Goal: Transaction & Acquisition: Purchase product/service

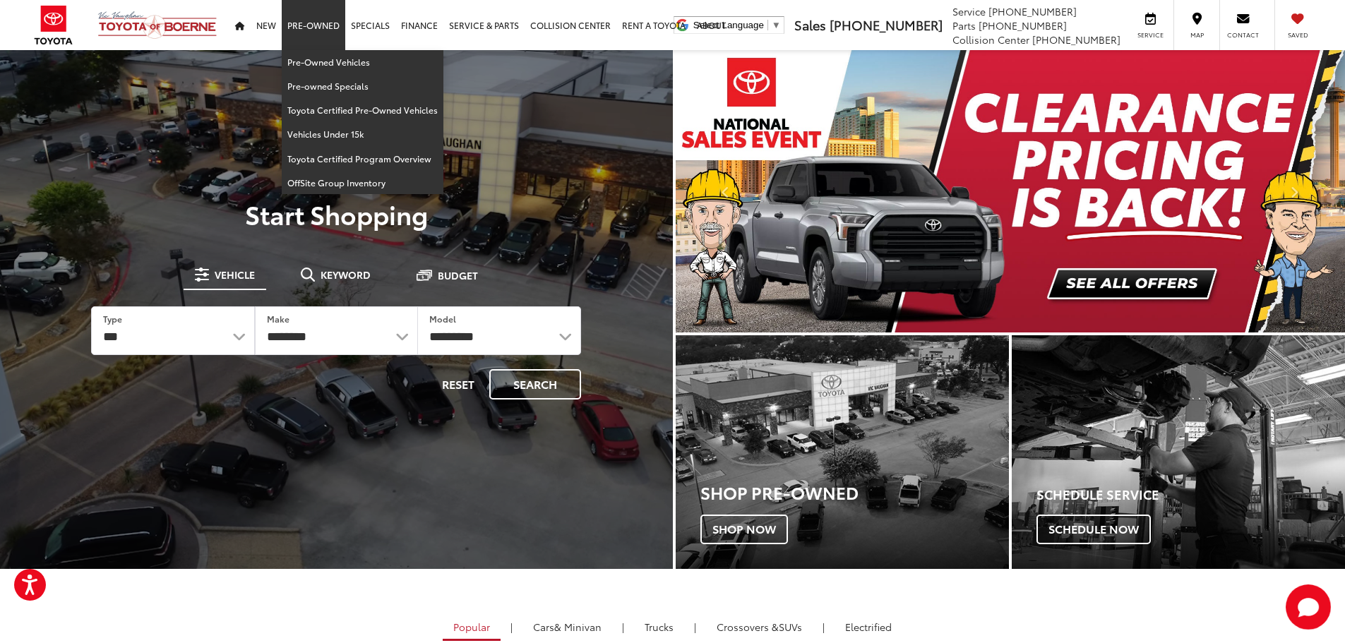
click at [331, 50] on li "Pre-Owned Pre-Owned Vehicles Pre-owned Specials Toyota Certified Pre-Owned Vehi…" at bounding box center [314, 25] width 64 height 50
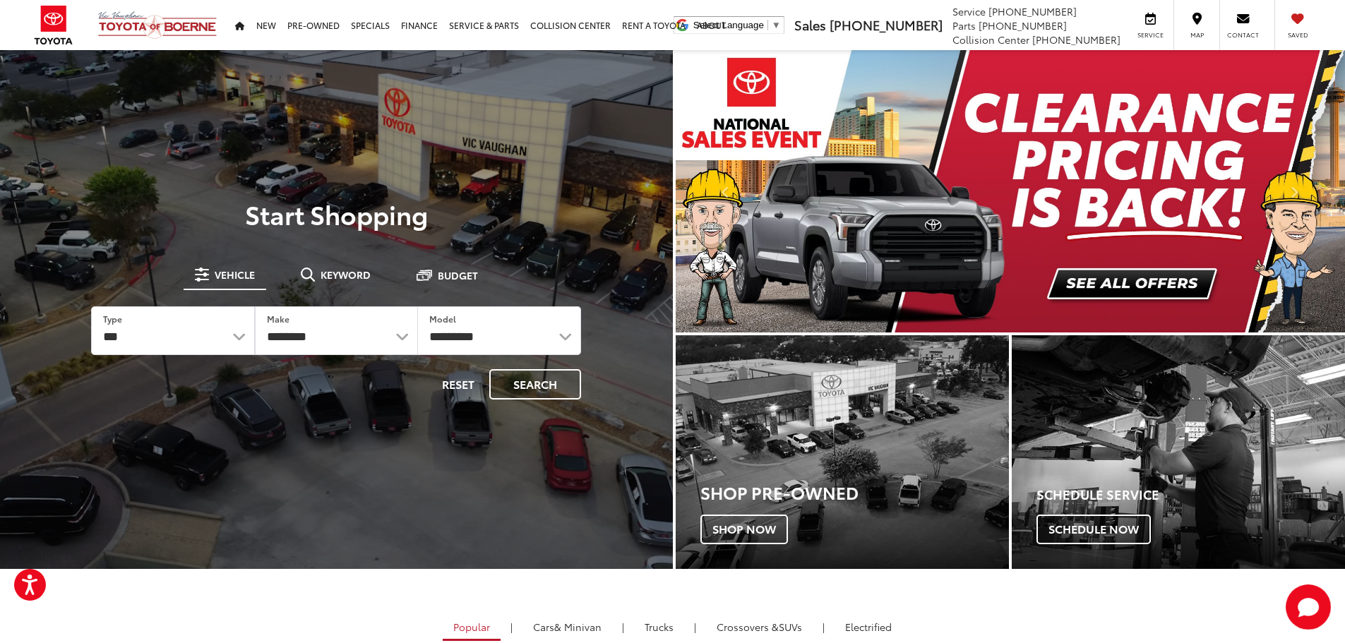
click at [331, 52] on div at bounding box center [336, 371] width 673 height 643
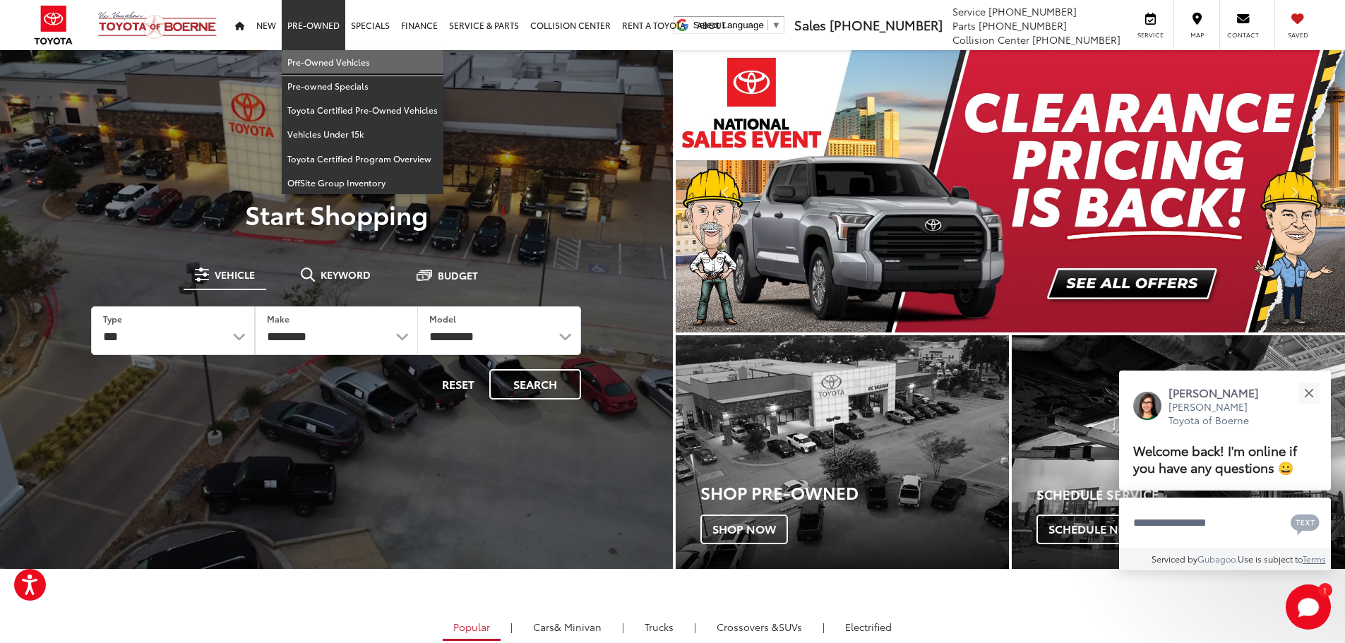
click at [342, 62] on link "Pre-Owned Vehicles" at bounding box center [363, 62] width 162 height 24
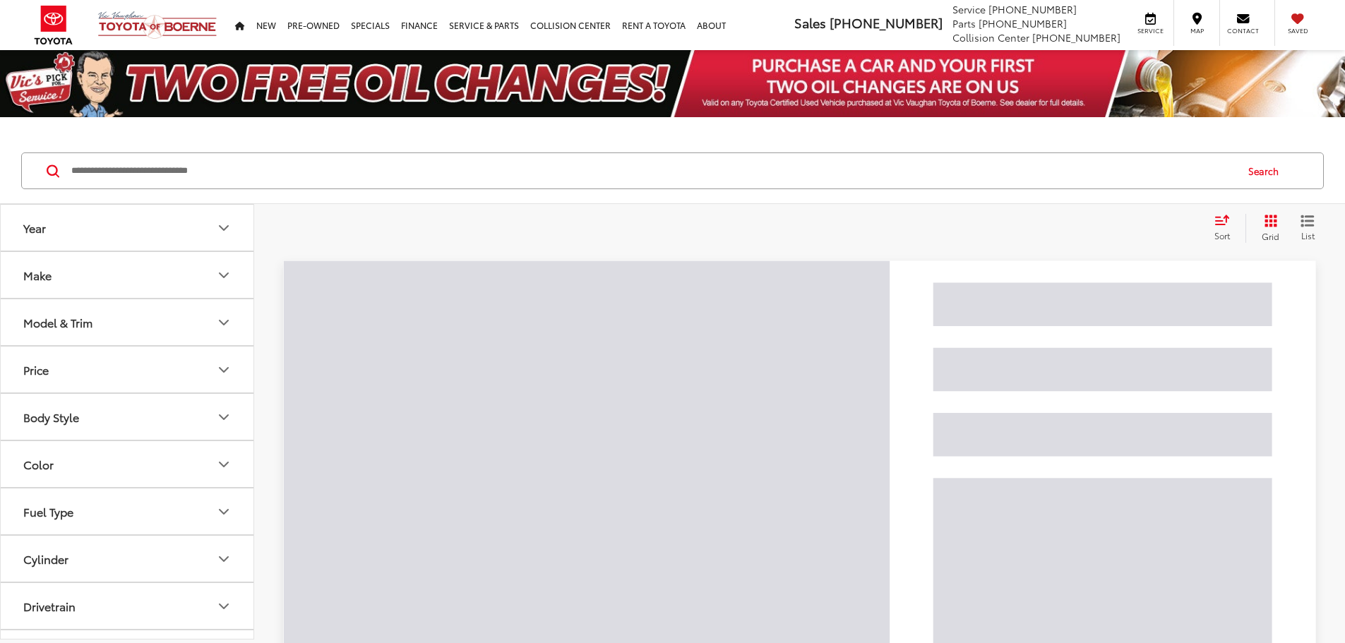
click at [407, 192] on div "Search" at bounding box center [672, 171] width 1345 height 66
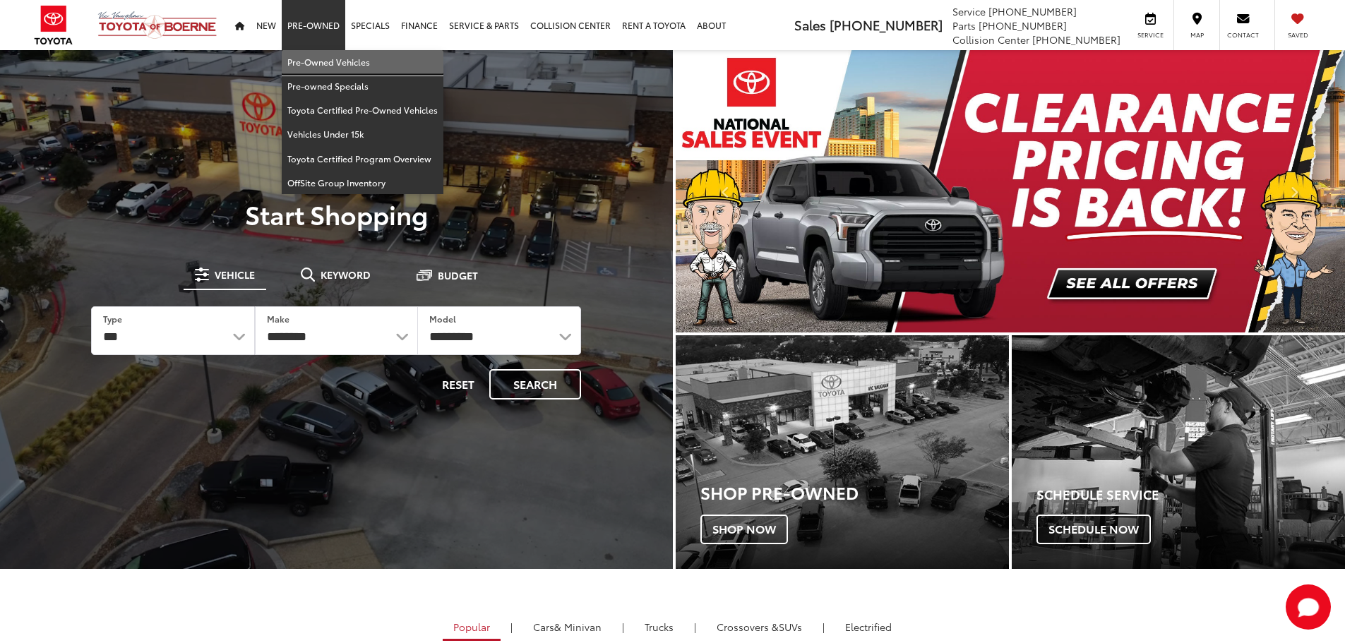
click at [310, 56] on link "Pre-Owned Vehicles" at bounding box center [363, 62] width 162 height 24
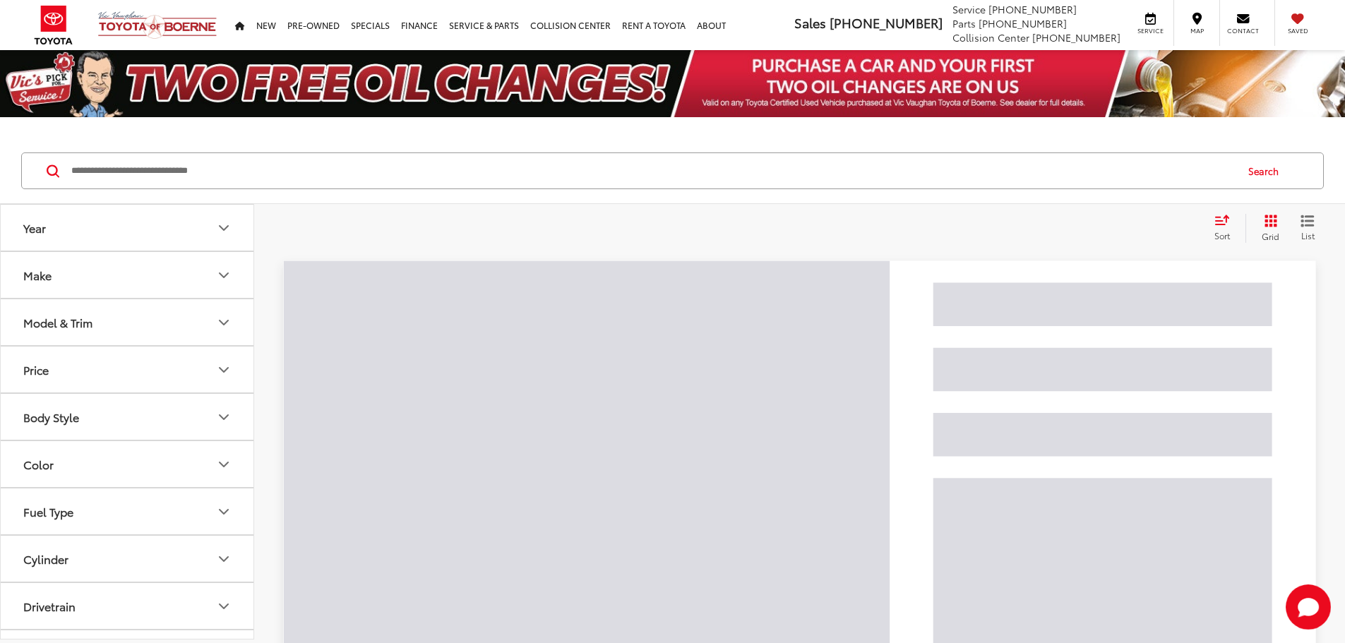
click at [441, 155] on input "Search by Make, Model, or Keyword" at bounding box center [652, 171] width 1165 height 34
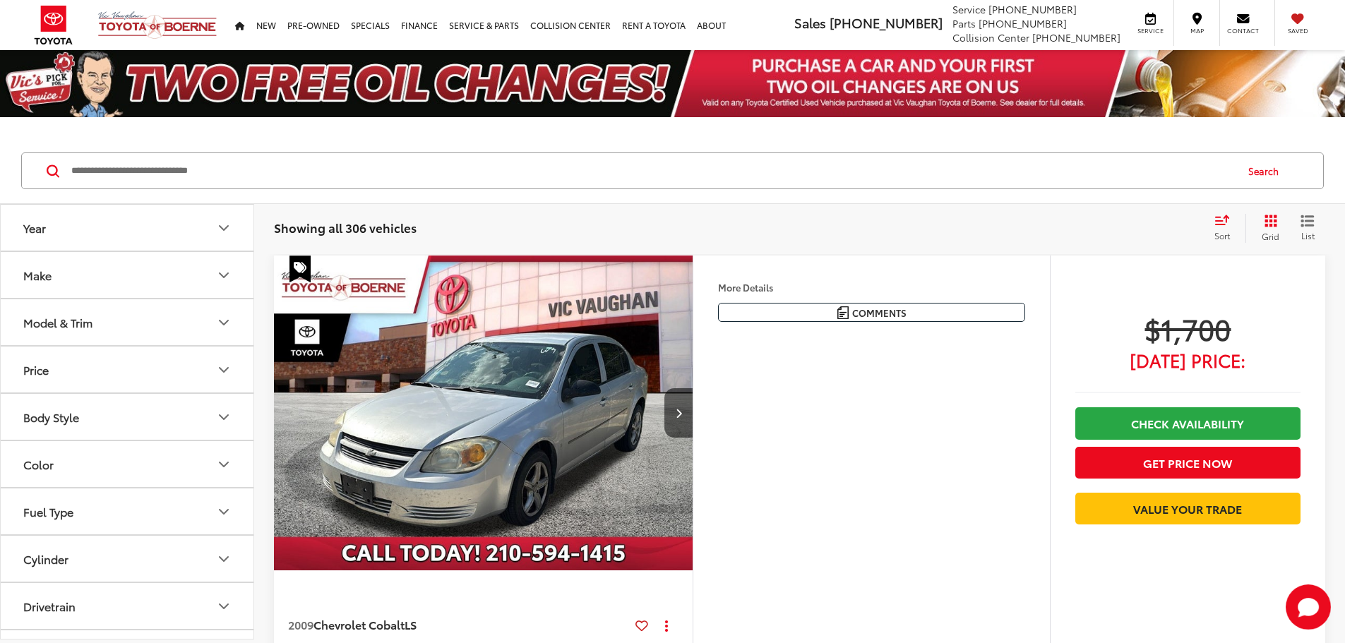
paste input "**********"
type input "**********"
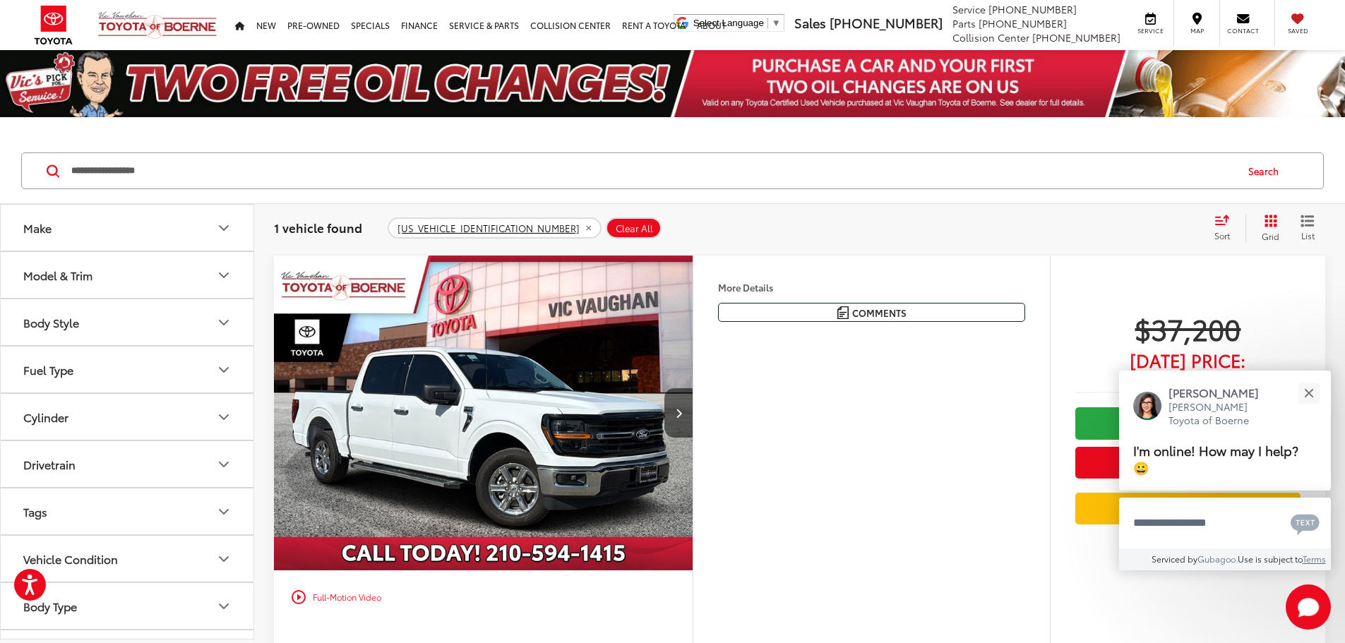
click at [0, 0] on button "More..." at bounding box center [0, 0] width 0 height 0
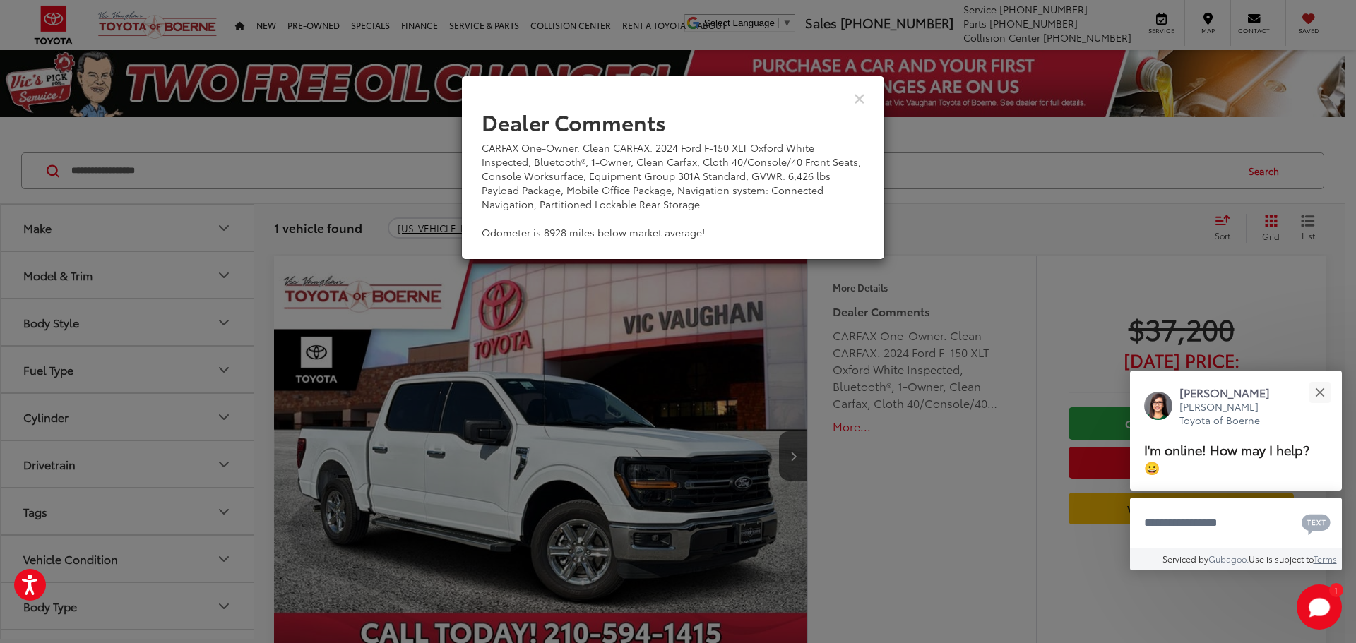
click at [850, 97] on div "View Comments" at bounding box center [673, 98] width 424 height 54
click at [881, 105] on div "Dealer Comments CARFAX One-Owner. Clean CARFAX. 2024 Ford F-150 XLT Oxford Whit…" at bounding box center [678, 321] width 1356 height 643
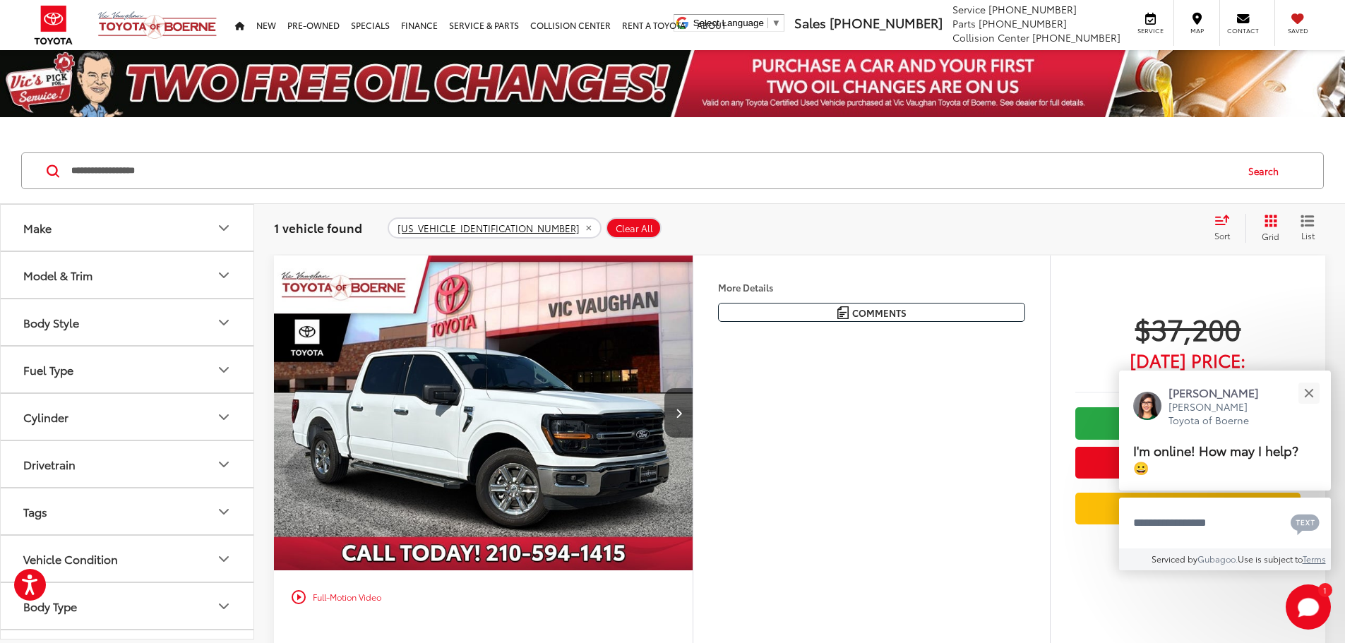
click at [694, 312] on img "2024 Ford F-150 XLT 0" at bounding box center [483, 414] width 421 height 316
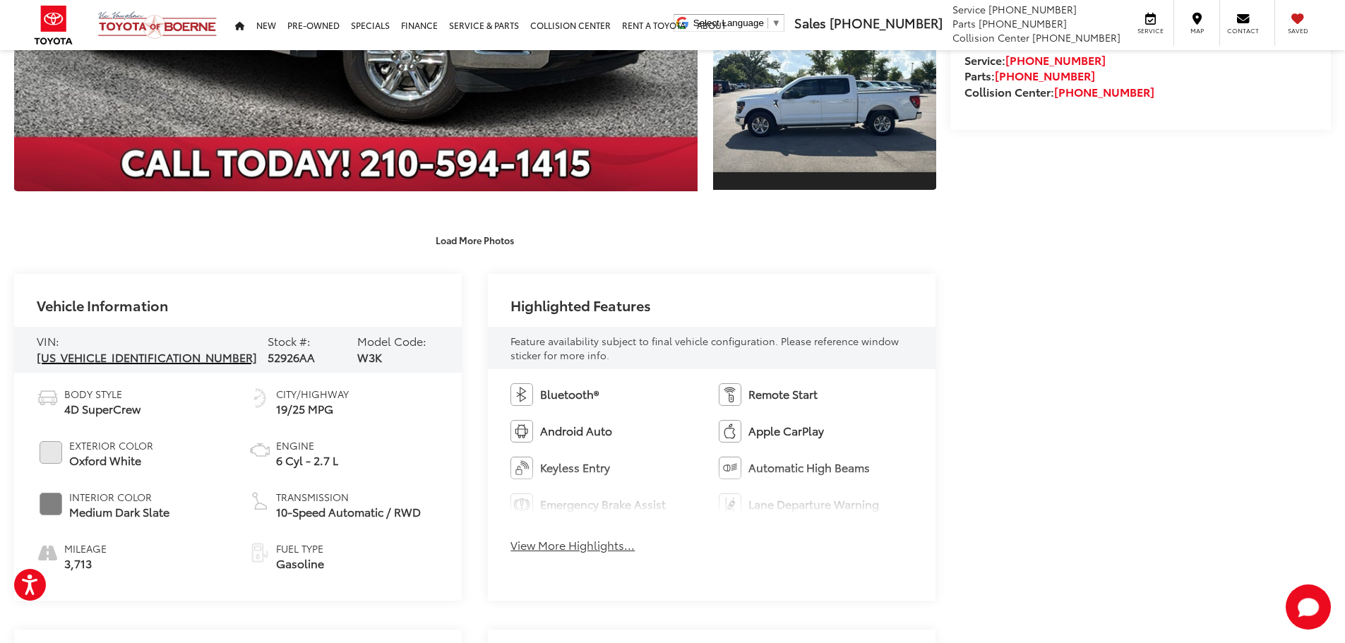
scroll to position [847, 0]
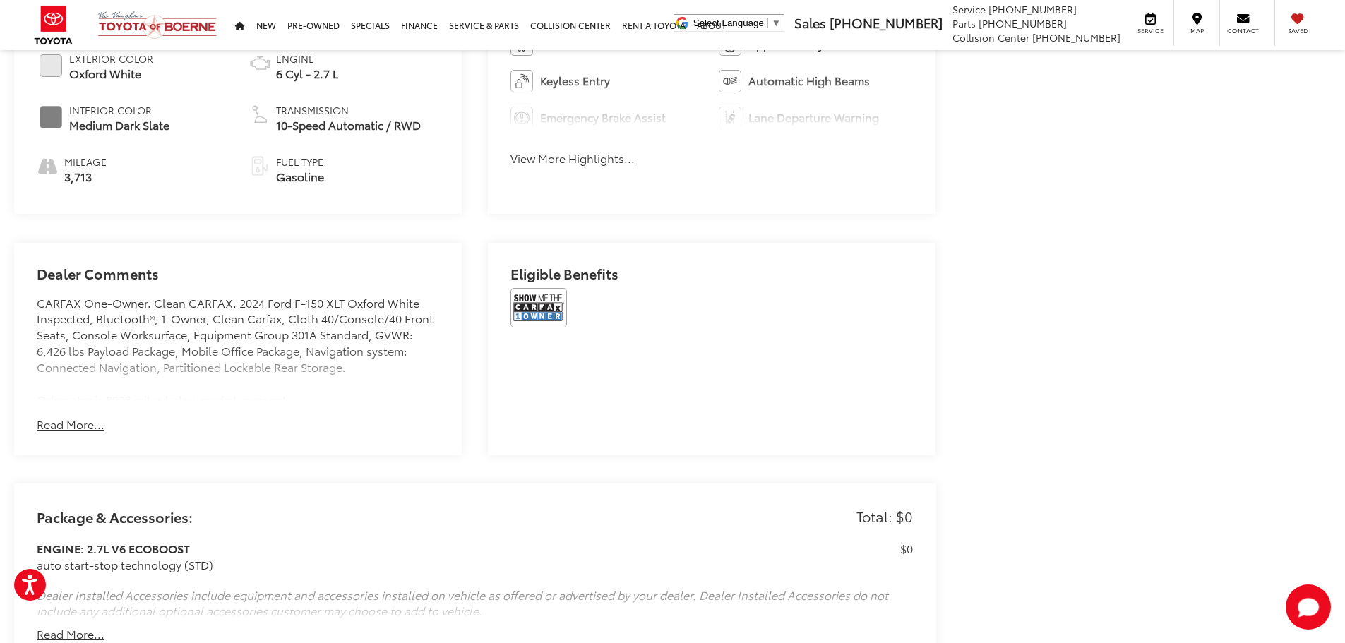
drag, startPoint x: 314, startPoint y: 210, endPoint x: 198, endPoint y: 27, distance: 216.7
click at [314, 210] on div "Body Style 4D SuperCrew Exterior Color Oxford White Interior Color Medium Dark …" at bounding box center [238, 100] width 448 height 228
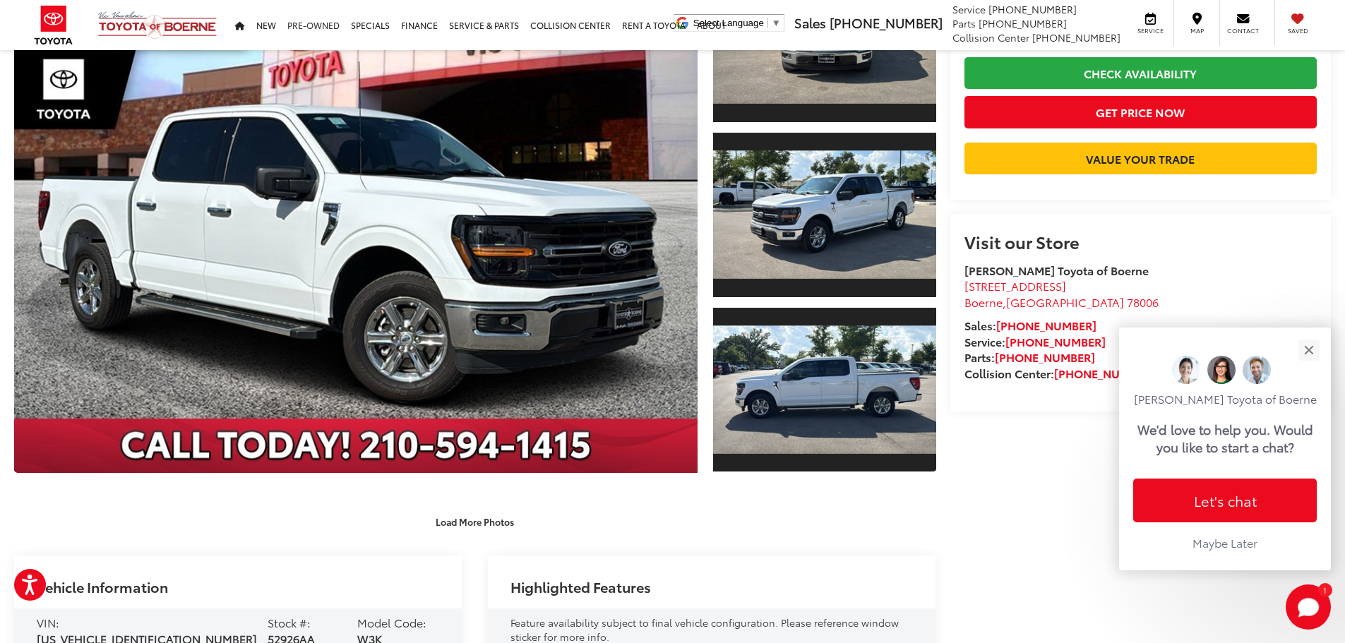
scroll to position [71, 0]
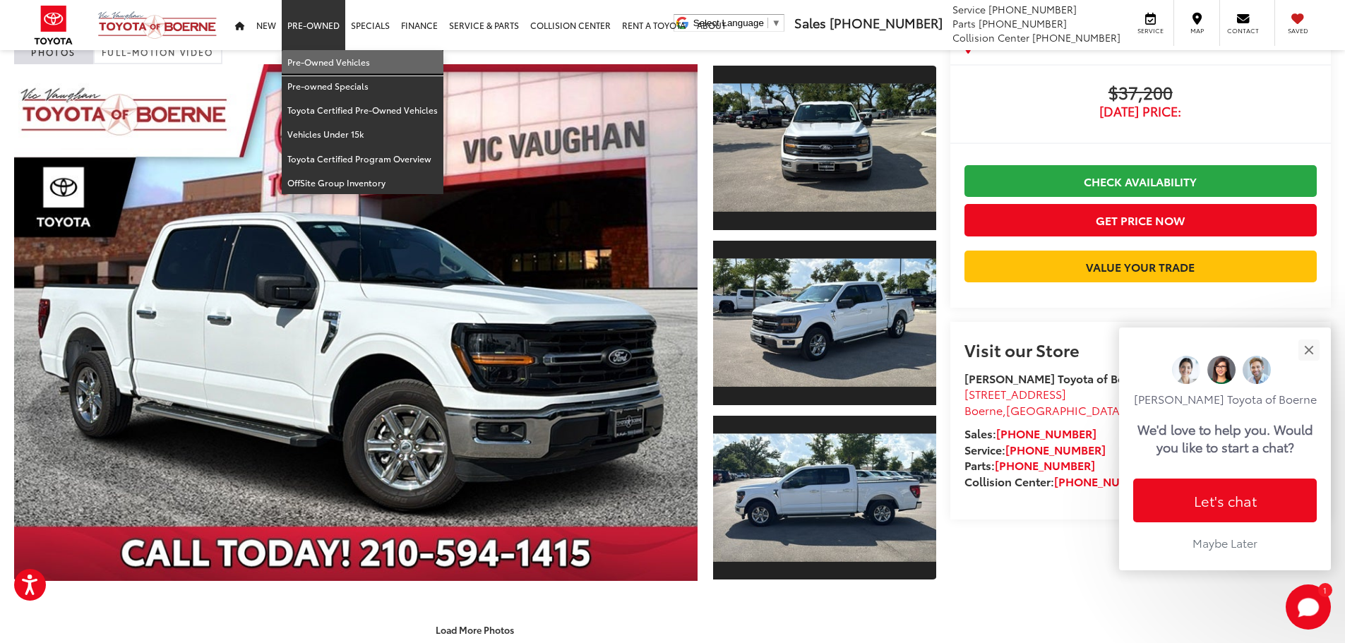
click at [338, 64] on link "Pre-Owned Vehicles" at bounding box center [363, 62] width 162 height 24
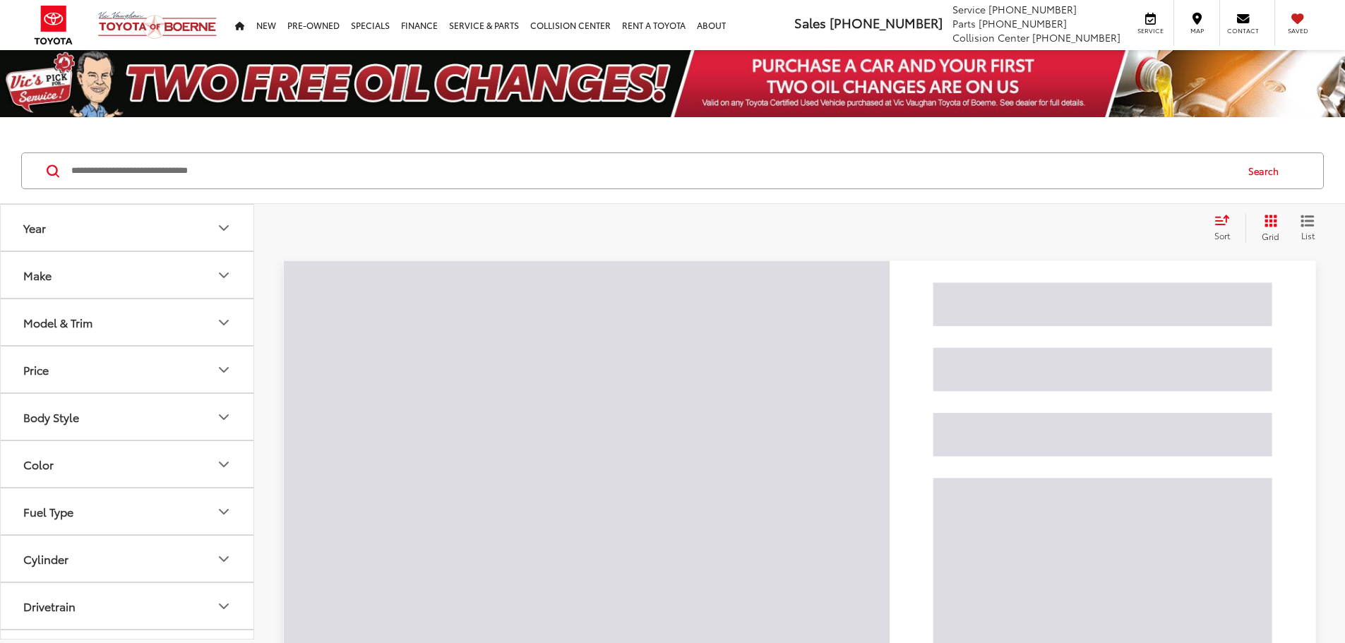
click at [222, 162] on input "Search by Make, Model, or Keyword" at bounding box center [652, 171] width 1165 height 34
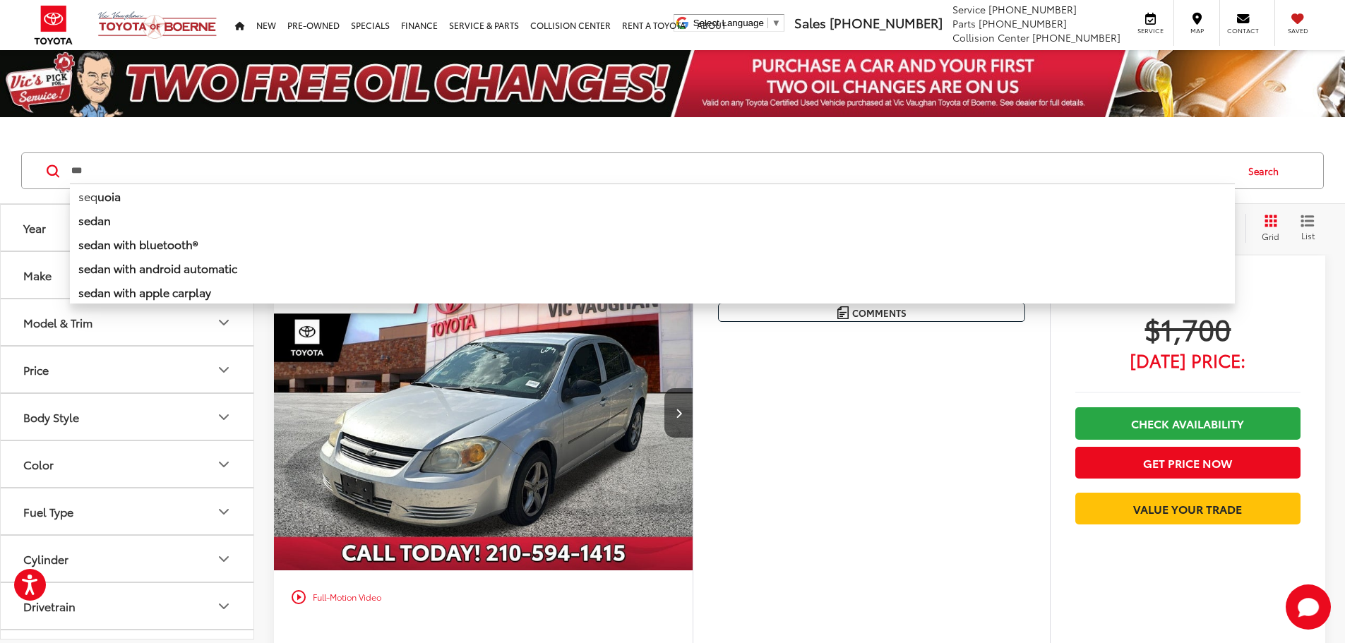
click at [94, 197] on li "seq uoia" at bounding box center [652, 196] width 1165 height 25
type input "*******"
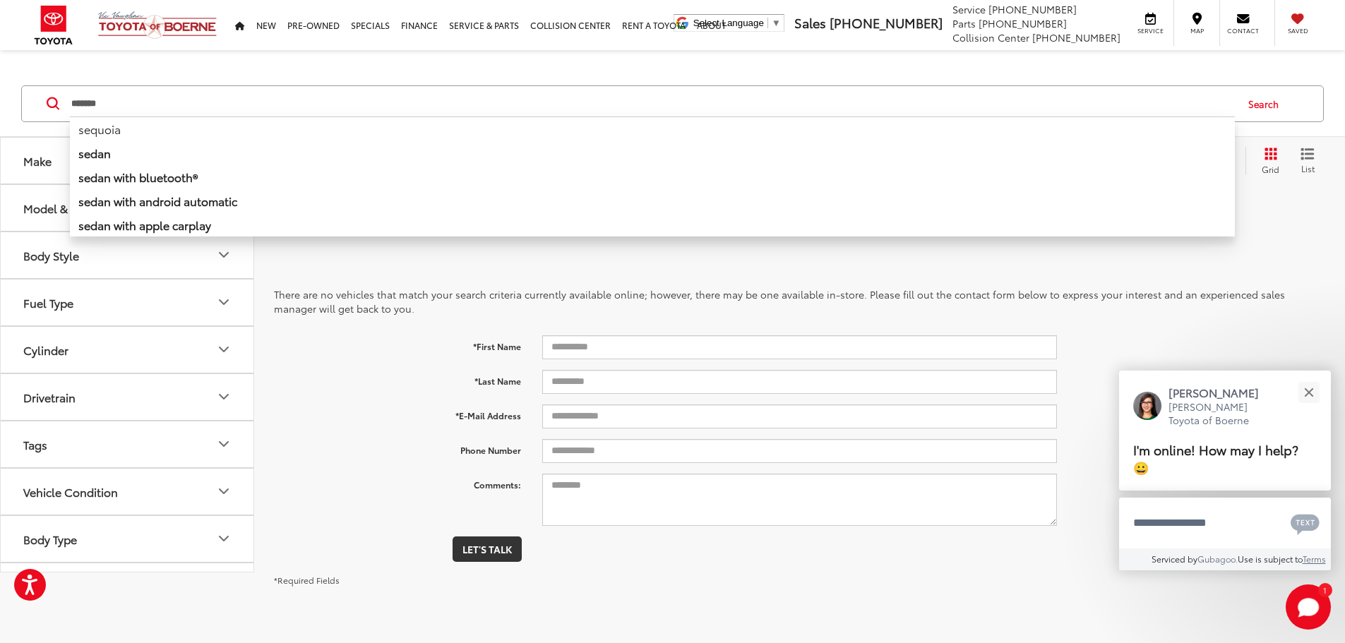
click at [143, 95] on input "*******" at bounding box center [652, 104] width 1165 height 34
drag, startPoint x: 143, startPoint y: 98, endPoint x: -164, endPoint y: 107, distance: 306.6
click at [0, 107] on html "Press Alt+1 for screen-reader mode, Alt+0 to cancel Accessibility Screen-Reader…" at bounding box center [672, 321] width 1345 height 643
